Goal: Check status: Check status

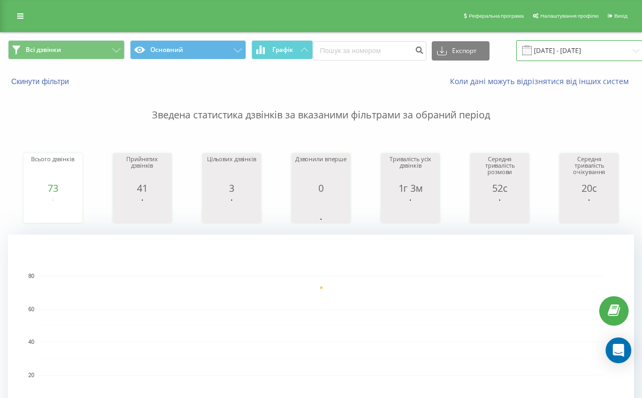
click at [546, 51] on input "[DATE] - [DATE]" at bounding box center [581, 50] width 130 height 21
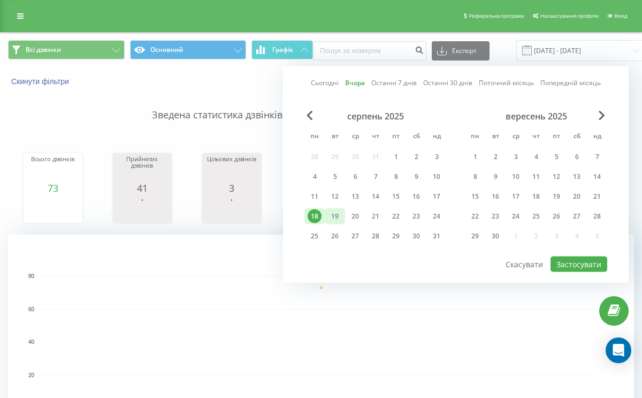
click at [331, 218] on div "19" at bounding box center [335, 216] width 14 height 14
click at [572, 261] on button "Застосувати" at bounding box center [579, 264] width 57 height 16
type input "[DATE] - [DATE]"
